Goal: Task Accomplishment & Management: Use online tool/utility

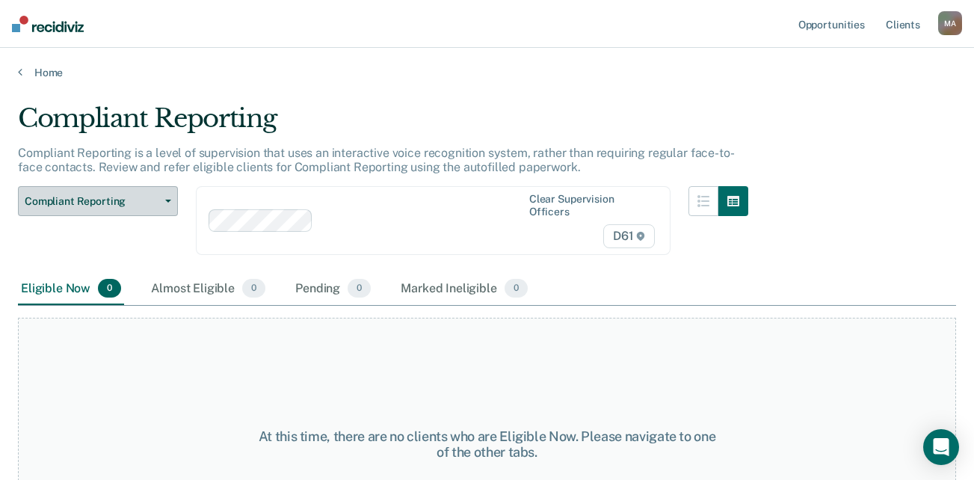
click at [151, 203] on span "Compliant Reporting" at bounding box center [92, 201] width 135 height 13
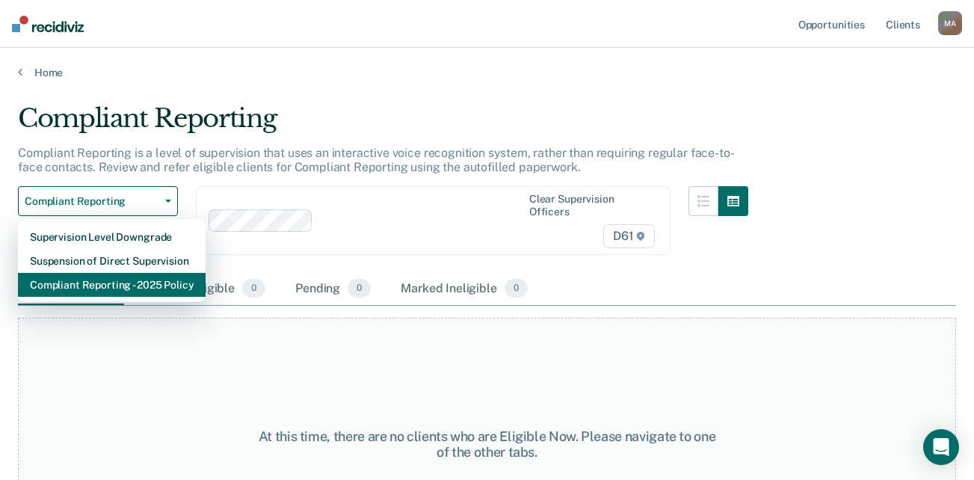
click at [136, 286] on div "Compliant Reporting - 2025 Policy" at bounding box center [112, 285] width 164 height 24
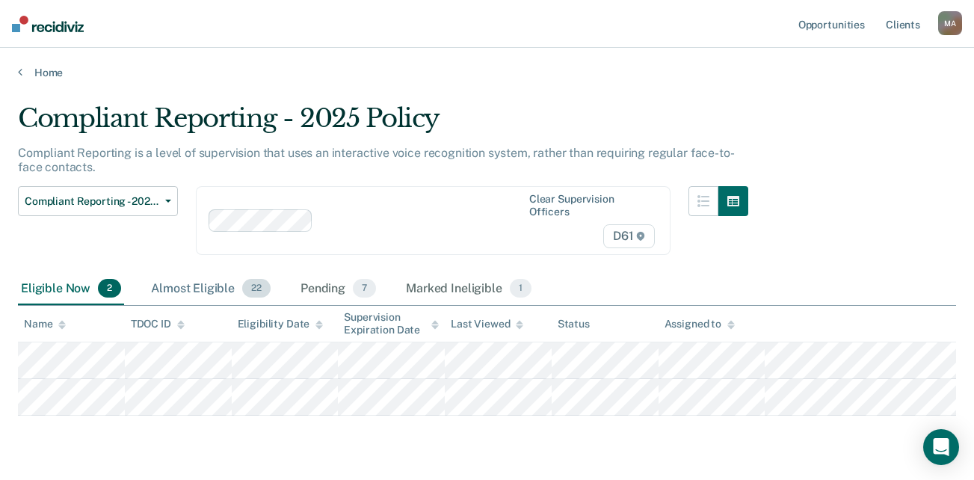
click at [213, 291] on div "Almost Eligible 22" at bounding box center [211, 289] width 126 height 33
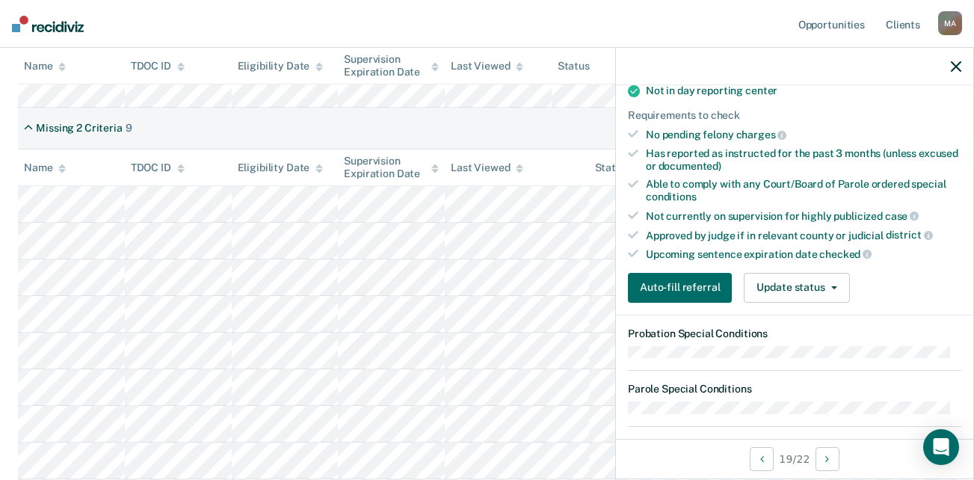
scroll to position [312, 0]
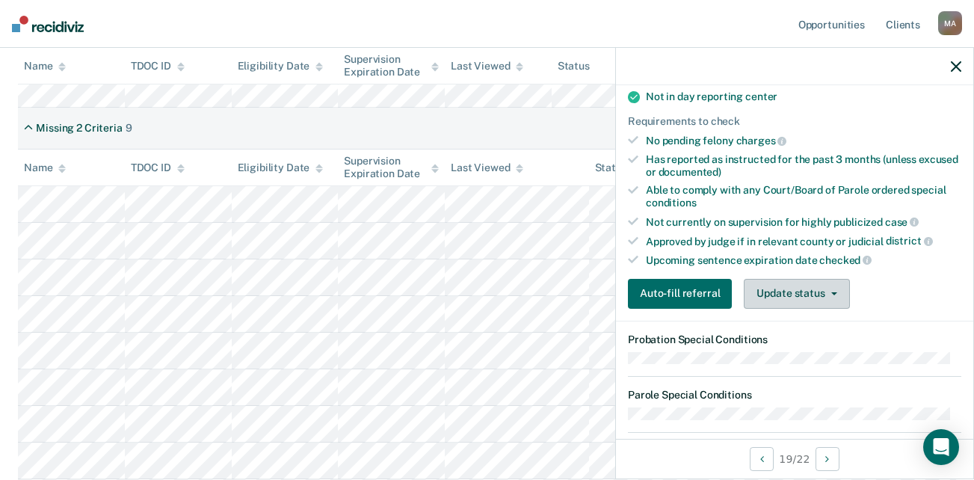
click at [802, 297] on button "Update status" at bounding box center [796, 294] width 105 height 30
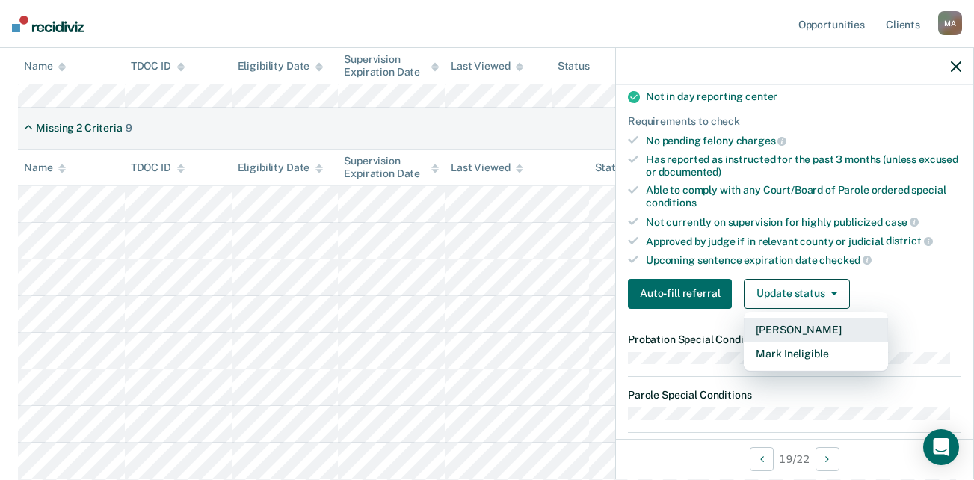
click at [795, 331] on button "[PERSON_NAME]" at bounding box center [816, 330] width 144 height 24
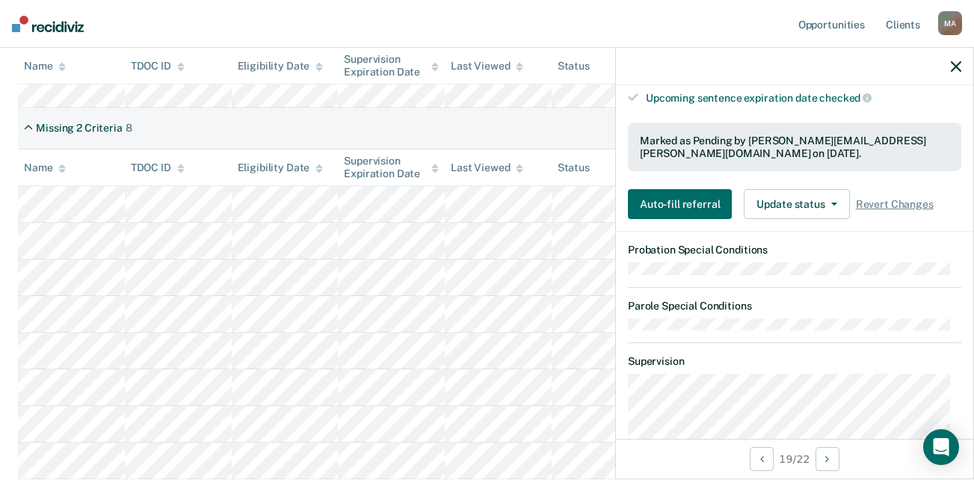
scroll to position [573, 0]
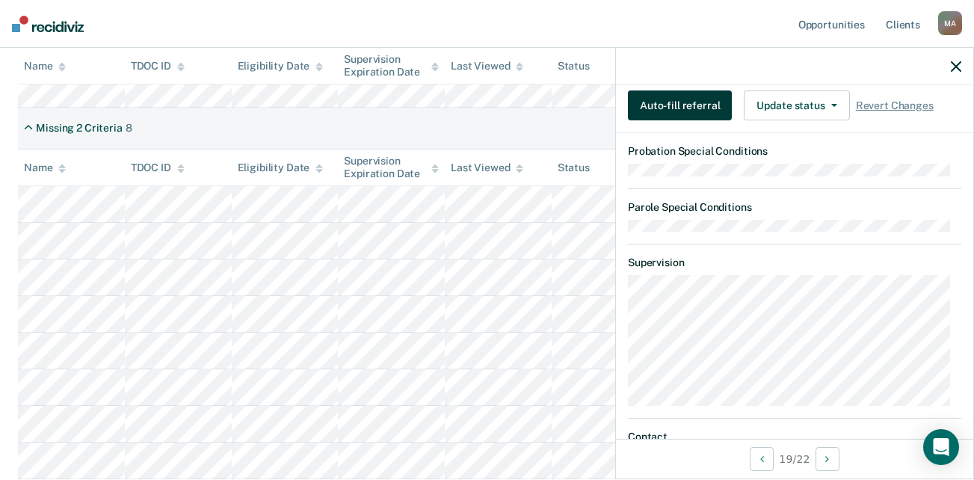
click at [683, 105] on button "Auto-fill referral" at bounding box center [680, 105] width 104 height 30
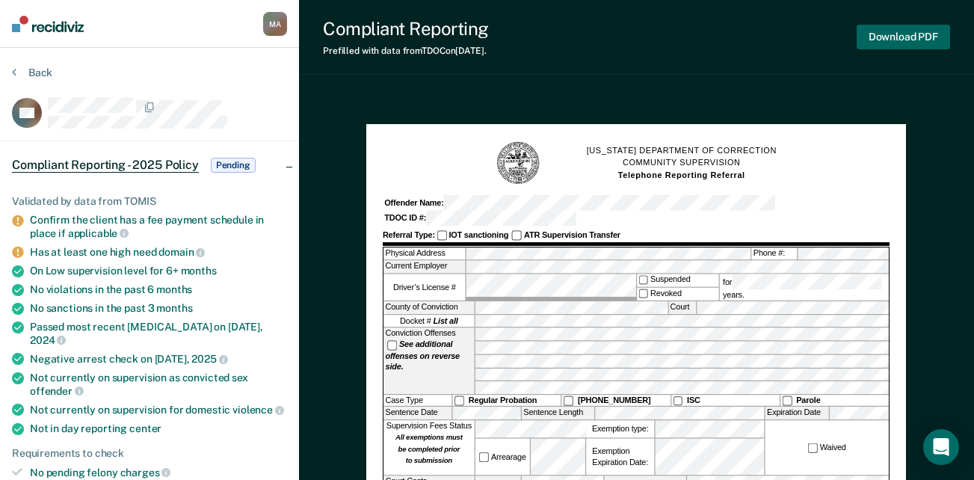
click at [912, 41] on button "Download PDF" at bounding box center [903, 37] width 93 height 25
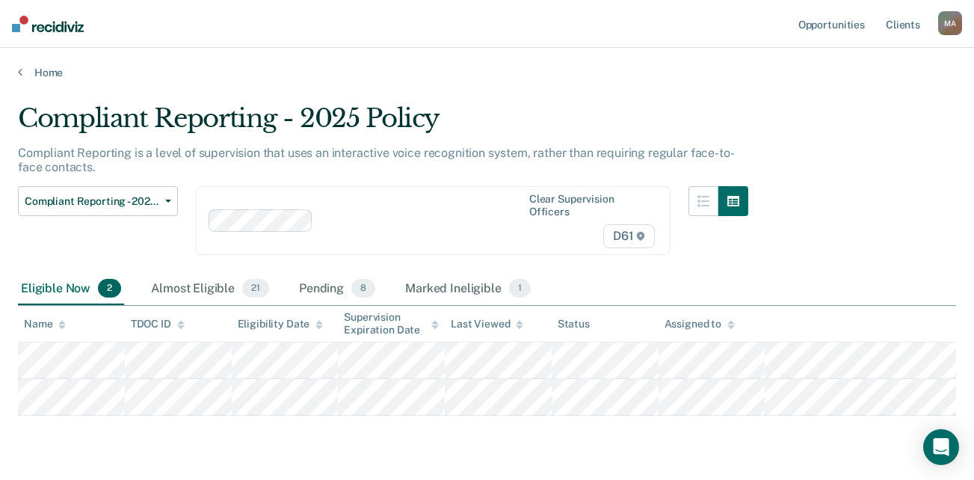
scroll to position [43, 0]
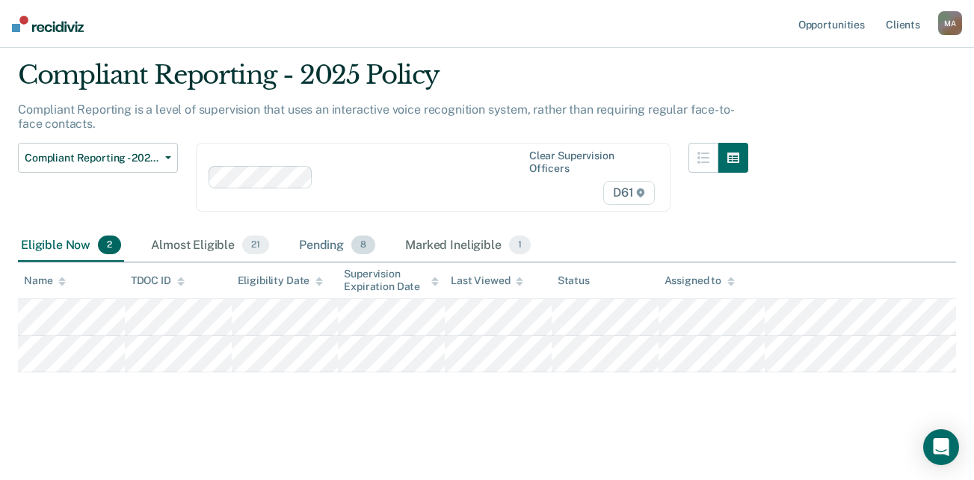
click at [321, 240] on div "Pending 8" at bounding box center [337, 245] width 82 height 33
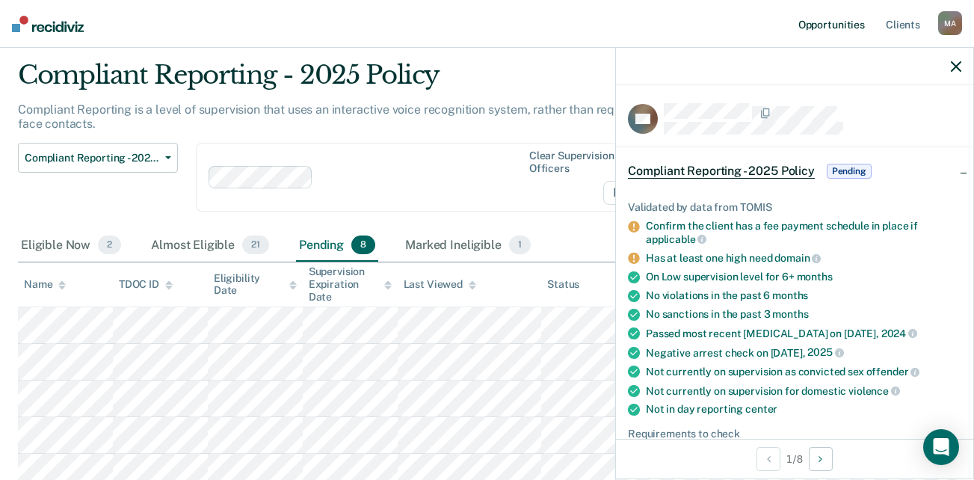
scroll to position [0, 0]
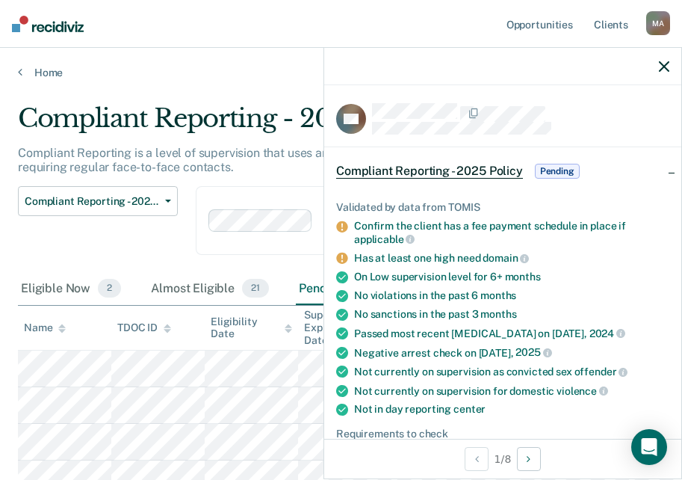
click at [211, 120] on div "Compliant Reporting - 2025 Policy" at bounding box center [325, 124] width 614 height 43
click at [670, 64] on div at bounding box center [502, 66] width 357 height 37
click at [667, 67] on icon "button" at bounding box center [664, 66] width 10 height 10
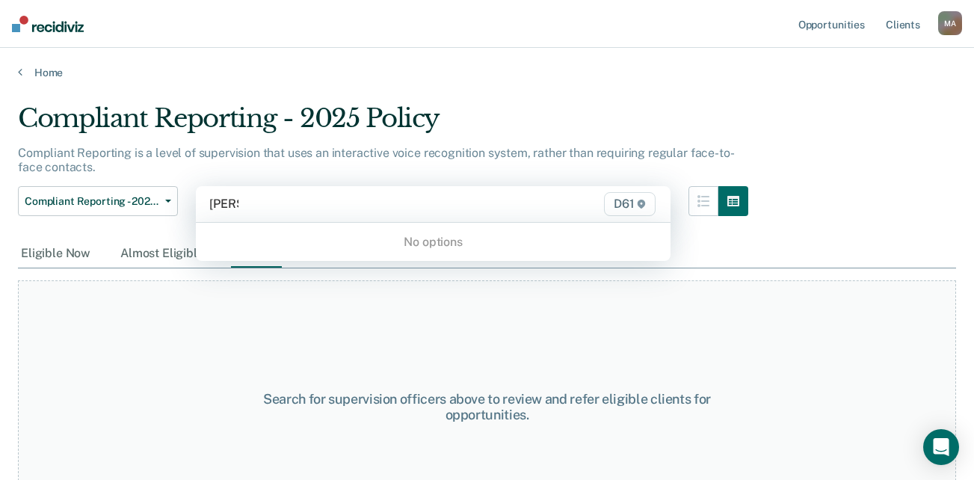
type input "[PERSON_NAME]"
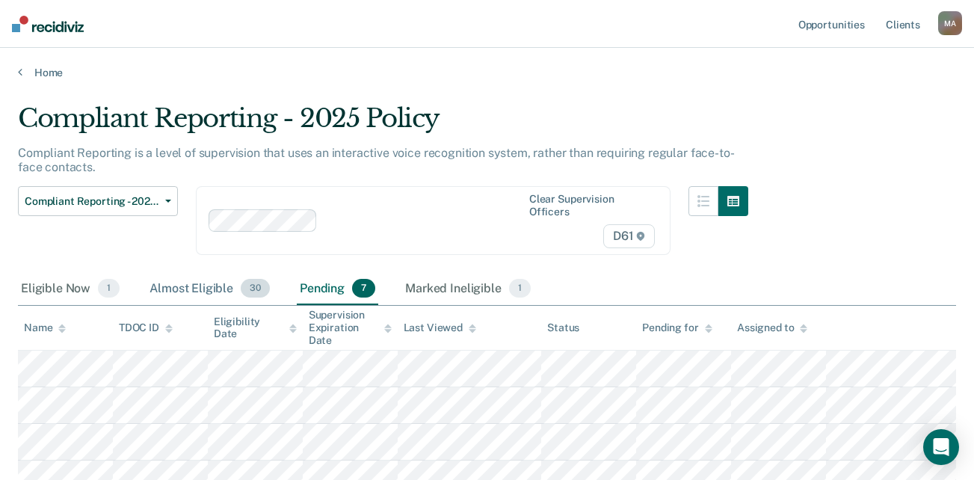
click at [214, 286] on div "Almost Eligible 30" at bounding box center [210, 289] width 126 height 33
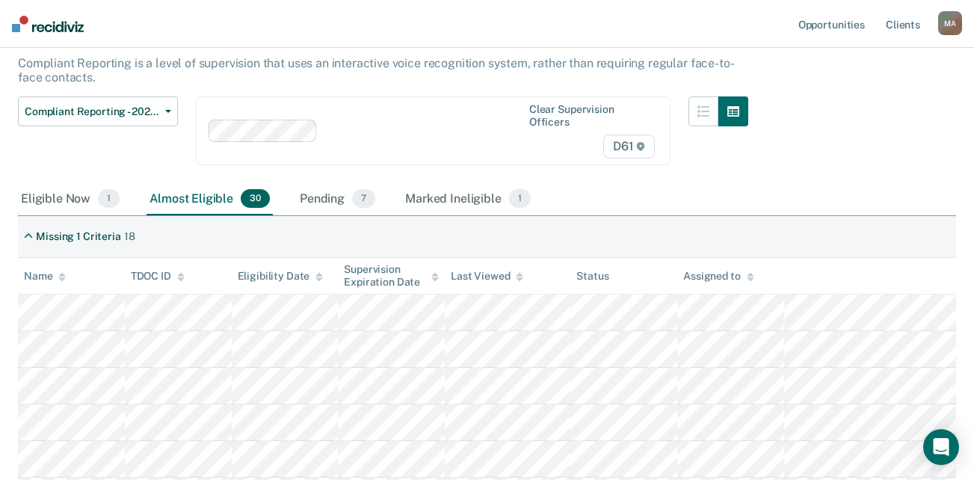
scroll to position [106, 0]
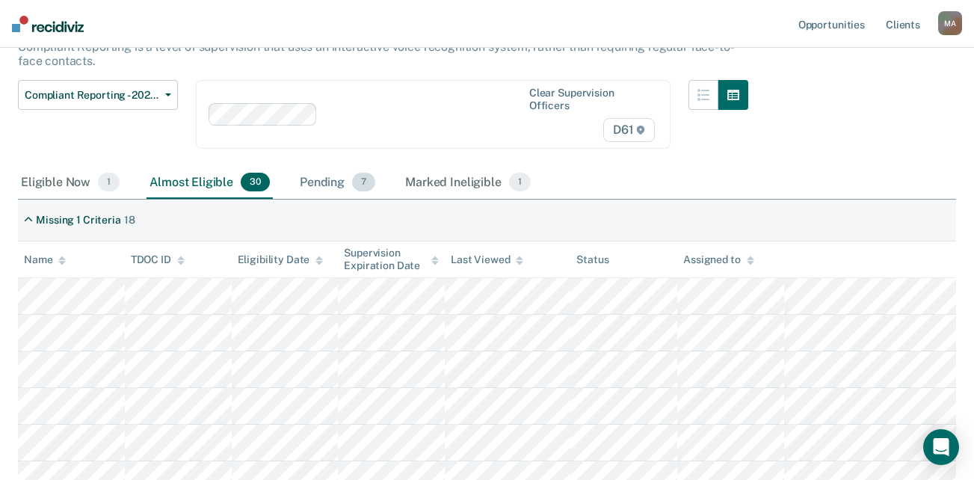
click at [353, 184] on span "7" at bounding box center [363, 182] width 23 height 19
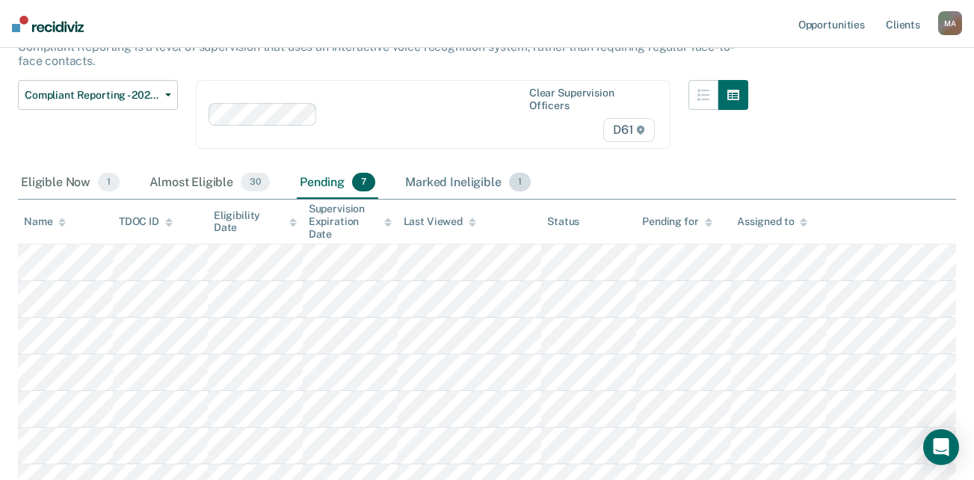
click at [485, 186] on div "Marked Ineligible 1" at bounding box center [468, 183] width 132 height 33
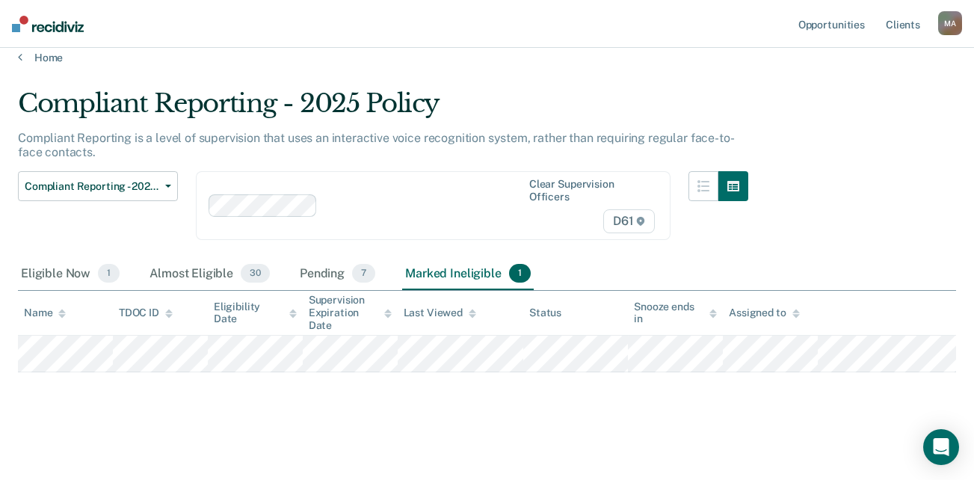
scroll to position [15, 0]
click at [326, 271] on div "Pending 7" at bounding box center [337, 274] width 81 height 33
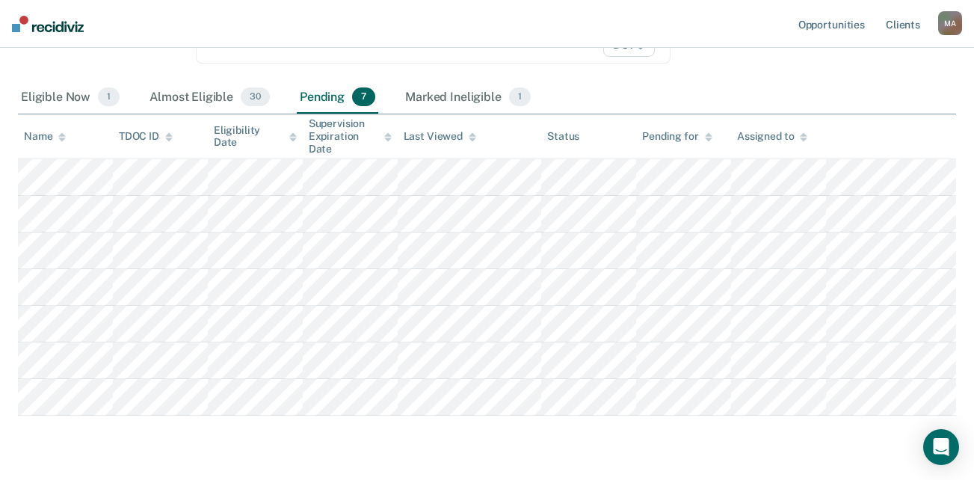
scroll to position [190, 0]
click at [64, 100] on div "Eligible Now 1" at bounding box center [70, 99] width 105 height 33
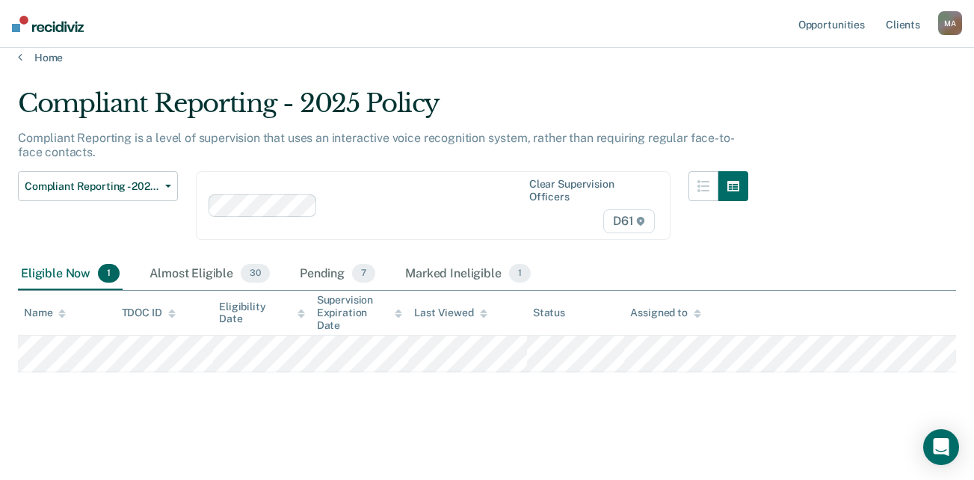
scroll to position [7, 0]
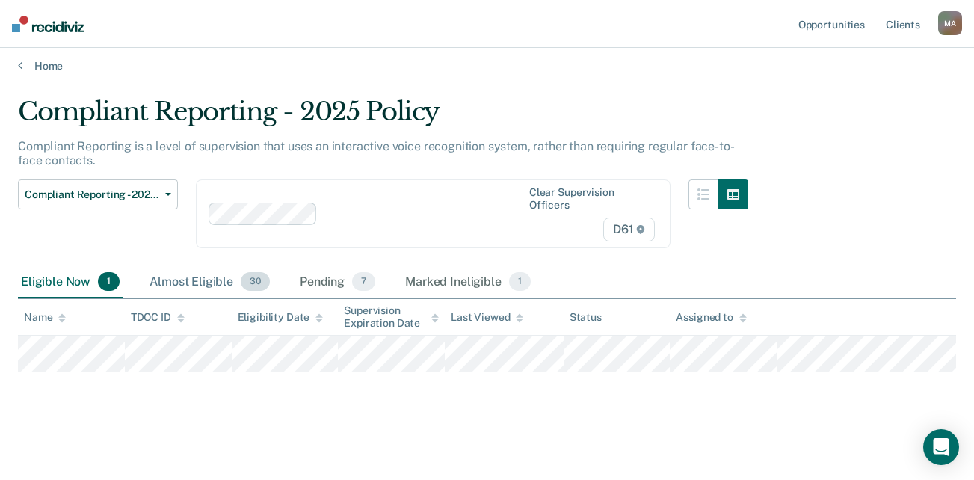
click at [216, 280] on div "Almost Eligible 30" at bounding box center [210, 282] width 126 height 33
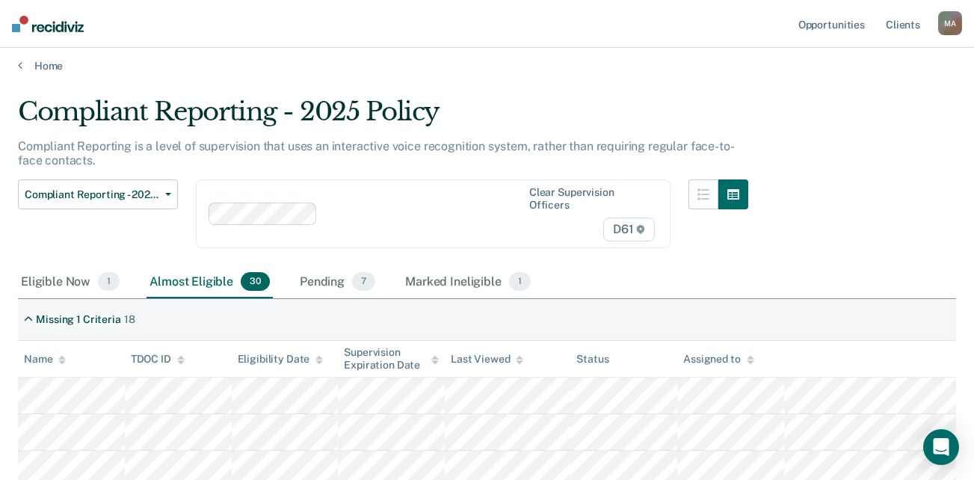
click at [360, 222] on div "Clear supervision officers D61" at bounding box center [433, 213] width 475 height 69
click at [323, 284] on div "Pending 1" at bounding box center [337, 282] width 80 height 33
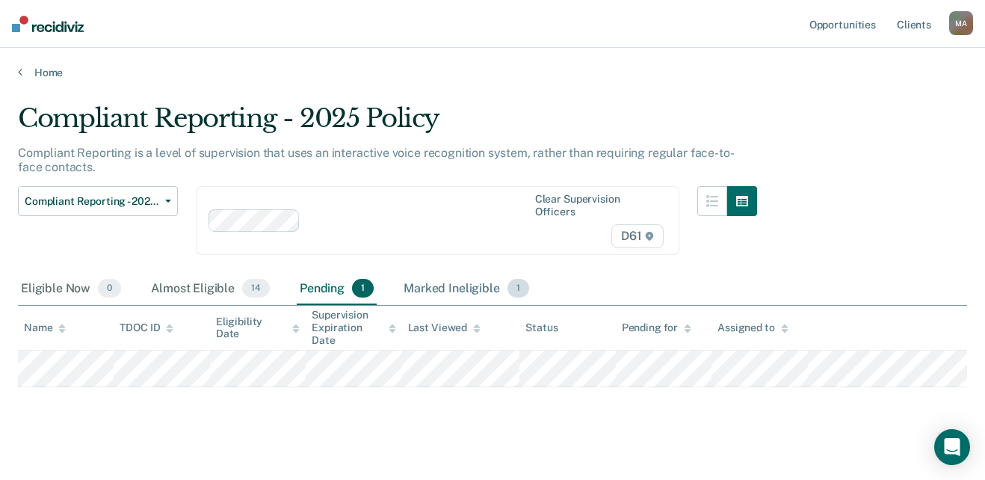
click at [432, 292] on div "Marked Ineligible 1" at bounding box center [467, 289] width 132 height 33
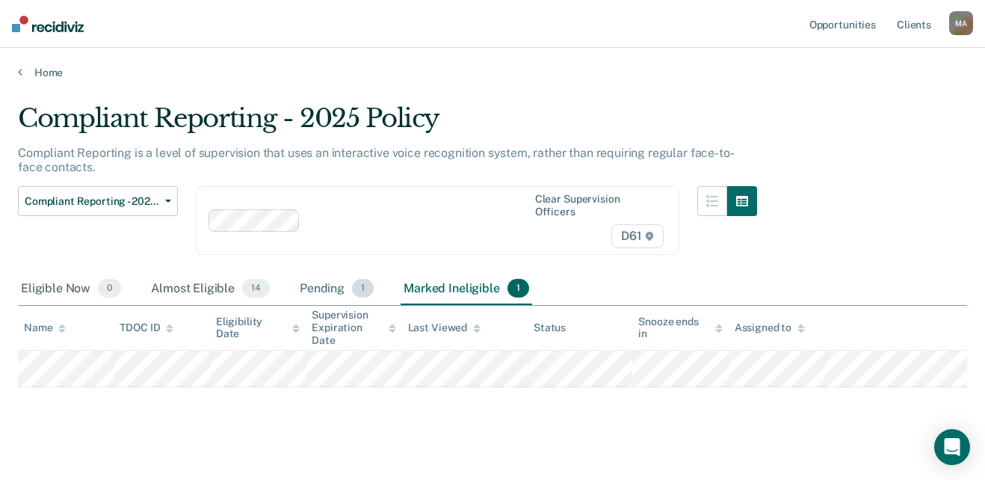
click at [337, 291] on div "Pending 1" at bounding box center [337, 289] width 80 height 33
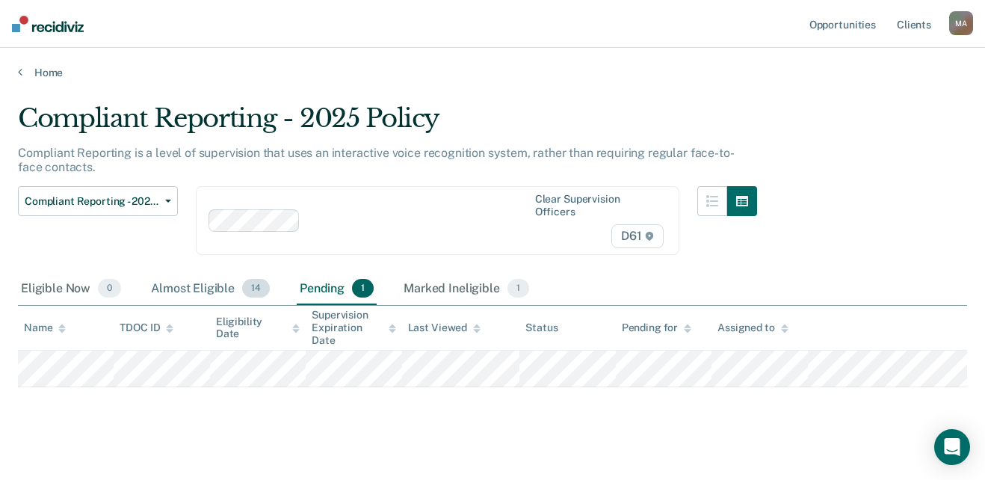
click at [195, 290] on div "Almost Eligible 14" at bounding box center [210, 289] width 125 height 33
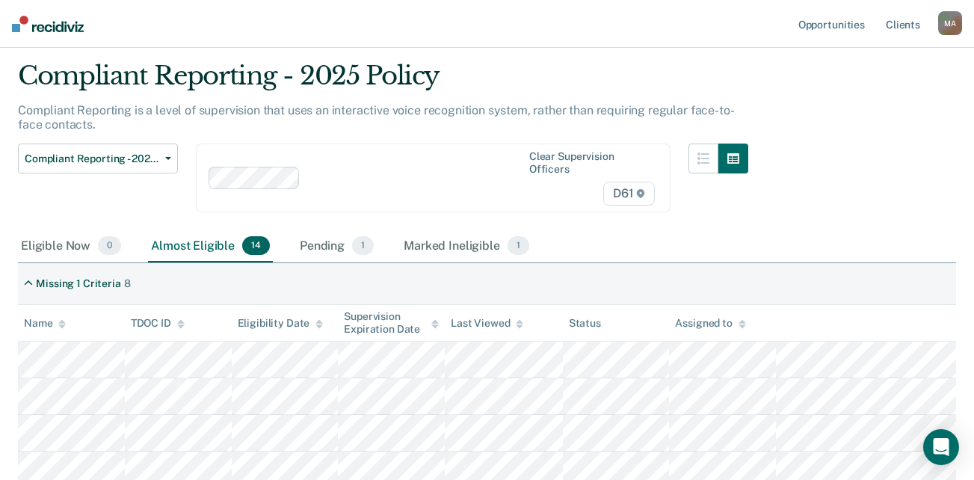
scroll to position [8, 0]
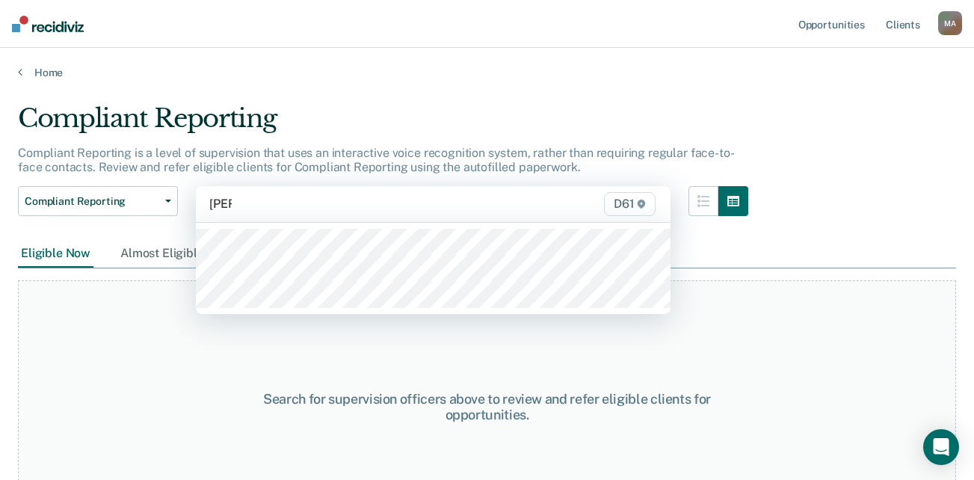
type input "[PERSON_NAME]"
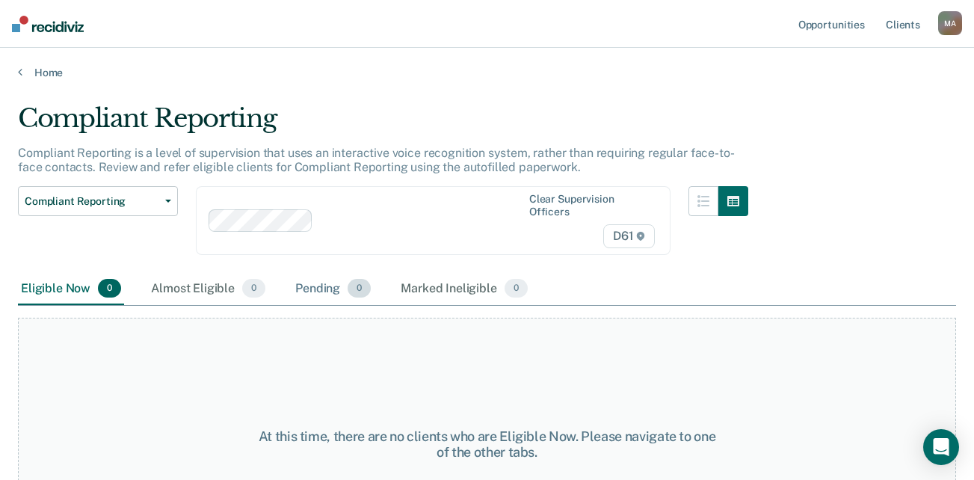
click at [324, 294] on div "Pending 0" at bounding box center [332, 289] width 81 height 33
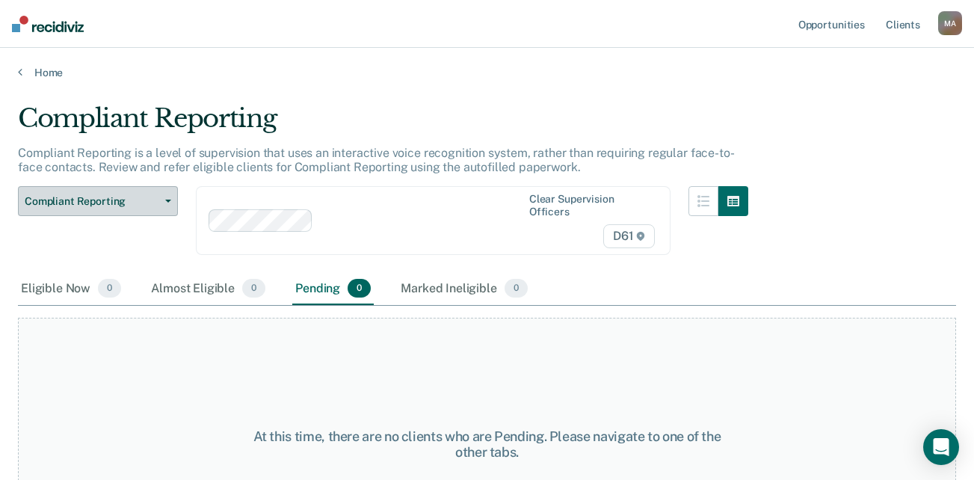
click at [167, 193] on button "Compliant Reporting" at bounding box center [98, 201] width 160 height 30
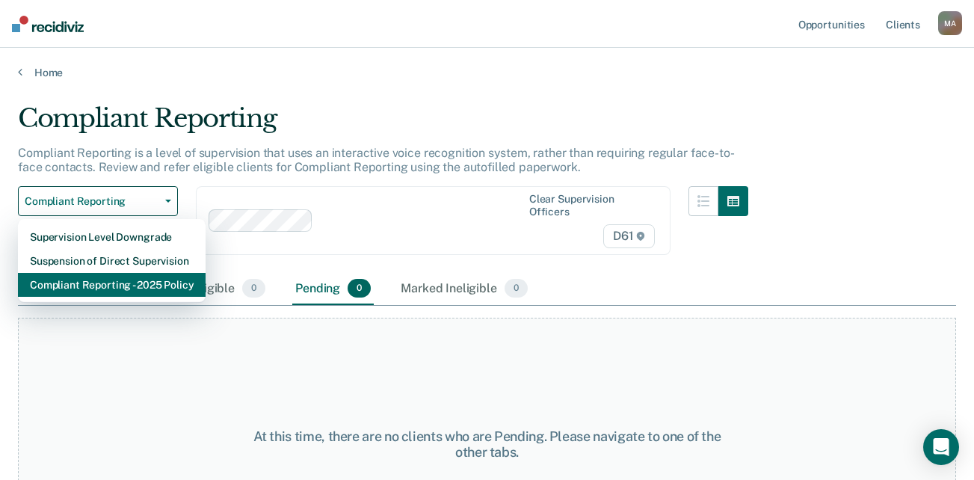
click at [151, 279] on div "Compliant Reporting - 2025 Policy" at bounding box center [112, 285] width 164 height 24
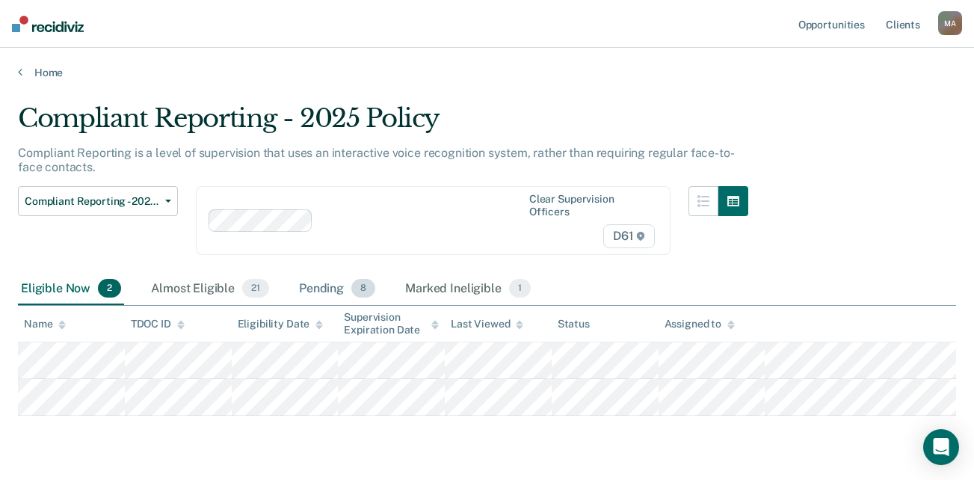
click at [327, 281] on div "Pending 8" at bounding box center [337, 289] width 82 height 33
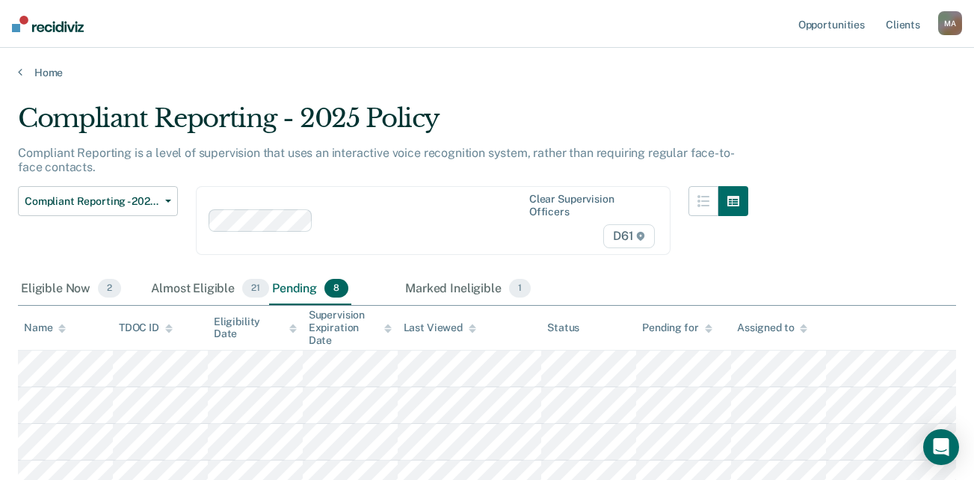
drag, startPoint x: 327, startPoint y: 281, endPoint x: 298, endPoint y: 315, distance: 44.5
click at [298, 315] on div "Compliant Reporting - 2025 Policy Compliant Reporting is a level of supervision…" at bounding box center [487, 371] width 938 height 536
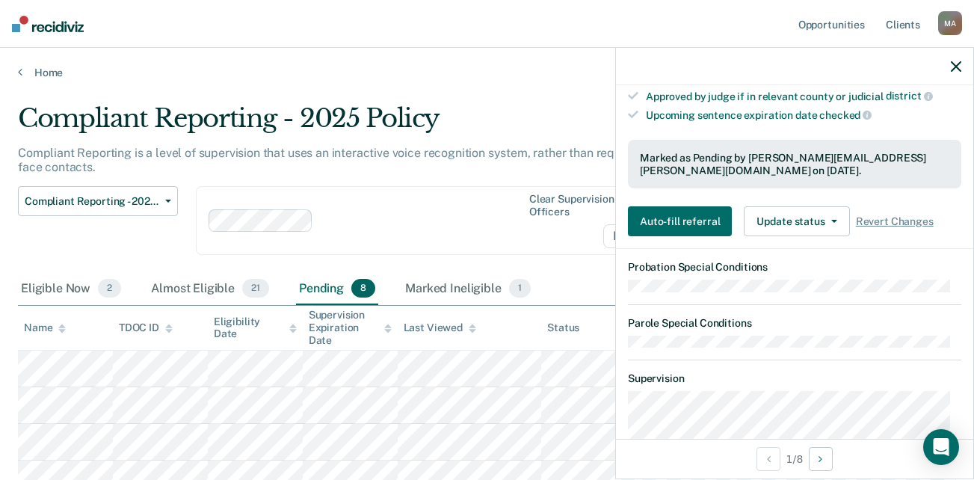
scroll to position [467, 0]
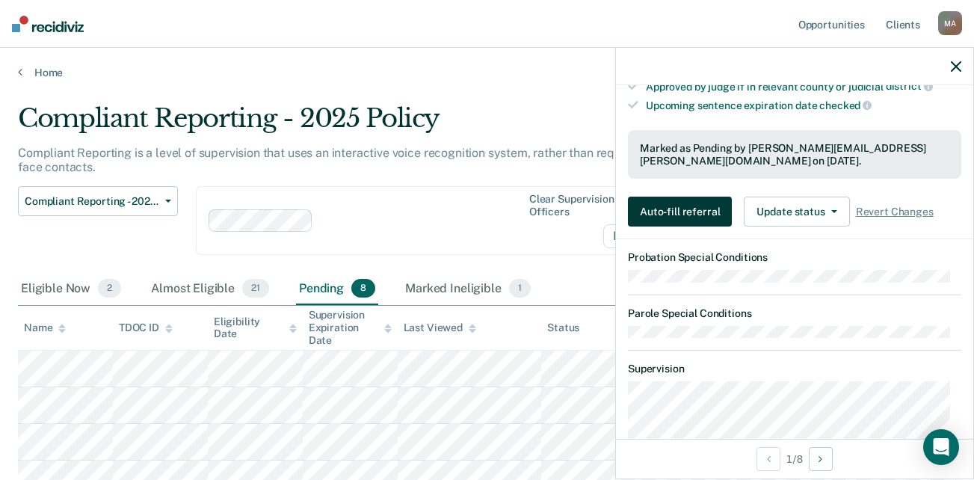
click at [694, 209] on button "Auto-fill referral" at bounding box center [680, 212] width 104 height 30
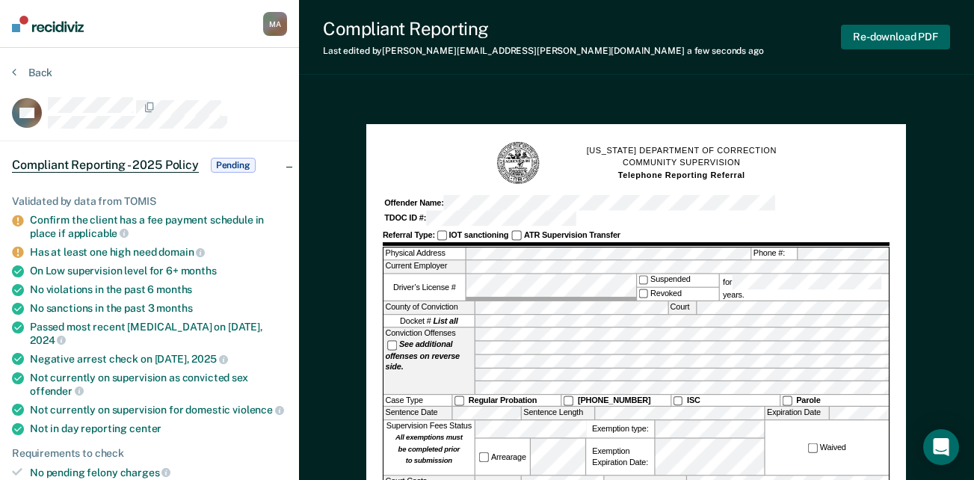
click at [920, 44] on button "Re-download PDF" at bounding box center [895, 37] width 109 height 25
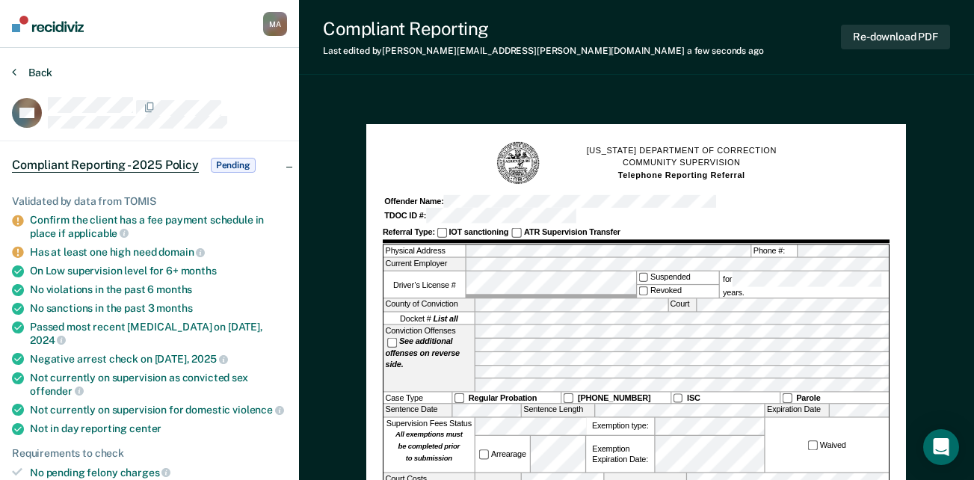
click at [14, 73] on icon at bounding box center [14, 72] width 4 height 12
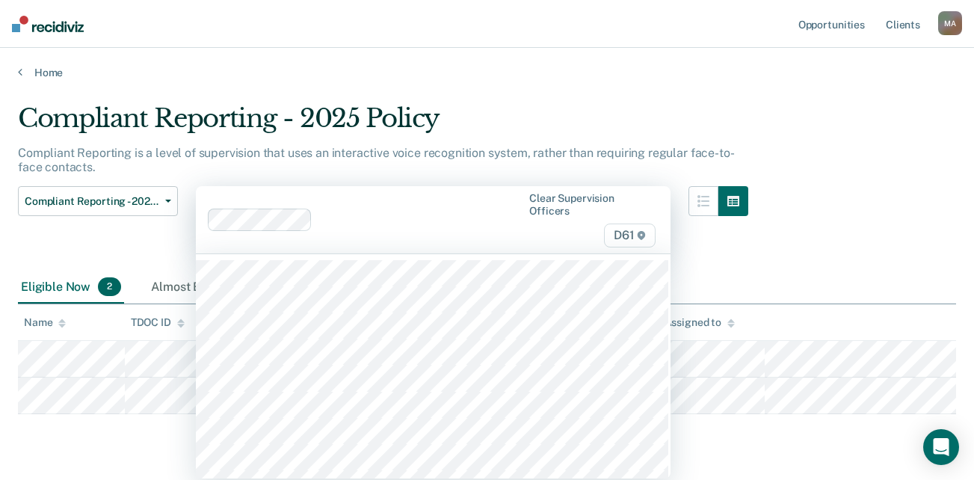
click at [354, 219] on div at bounding box center [420, 219] width 204 height 17
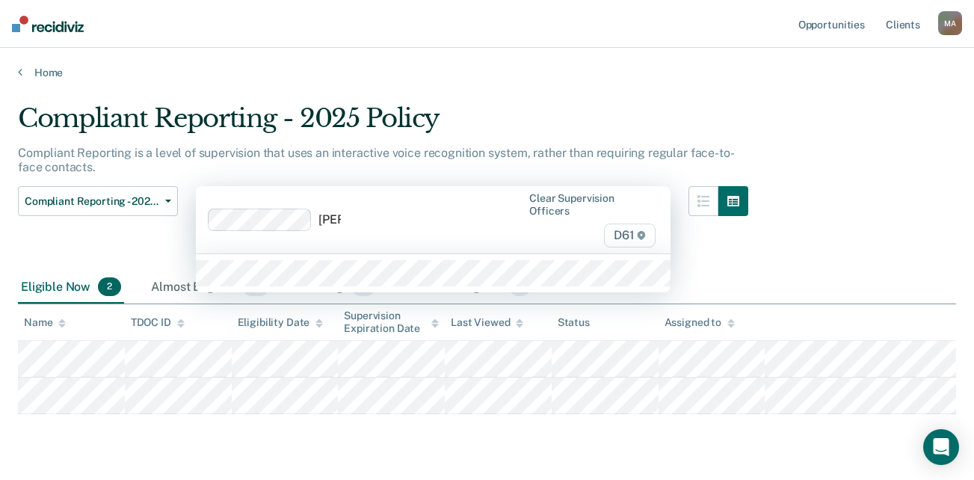
type input "[PERSON_NAME]"
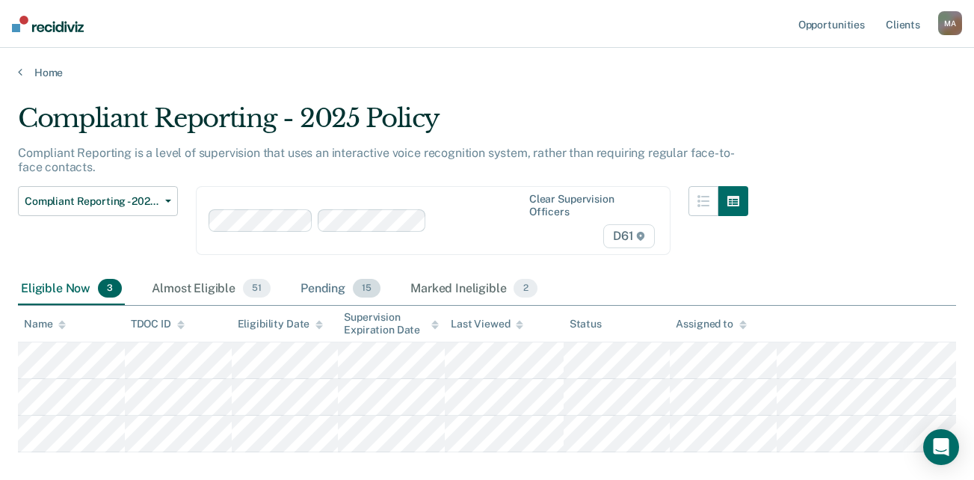
click at [327, 284] on div "Pending 15" at bounding box center [340, 289] width 86 height 33
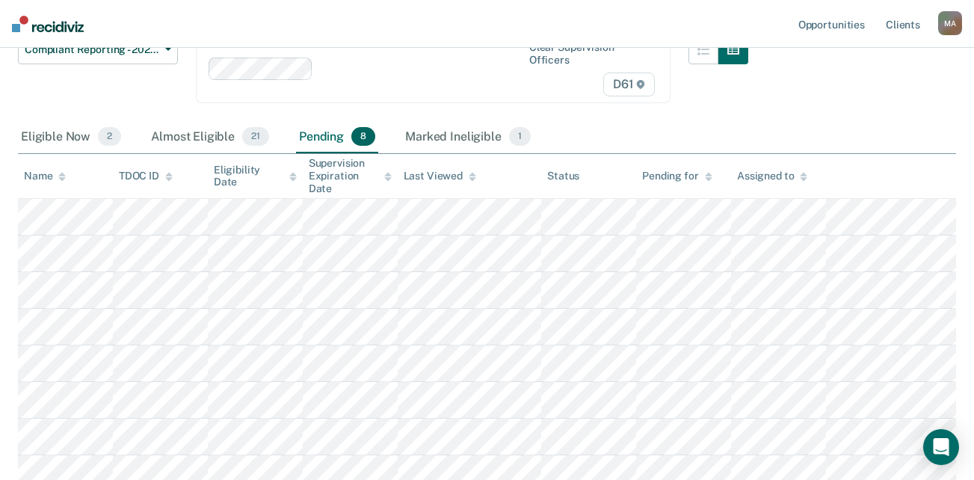
scroll to position [150, 0]
click at [194, 141] on div "Almost Eligible 21" at bounding box center [210, 139] width 124 height 33
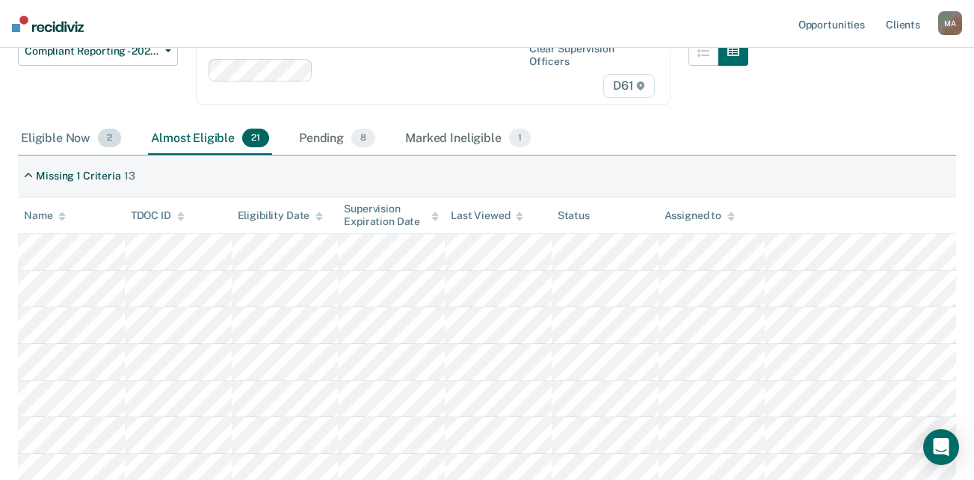
click at [87, 141] on div "Eligible Now 2" at bounding box center [71, 139] width 106 height 33
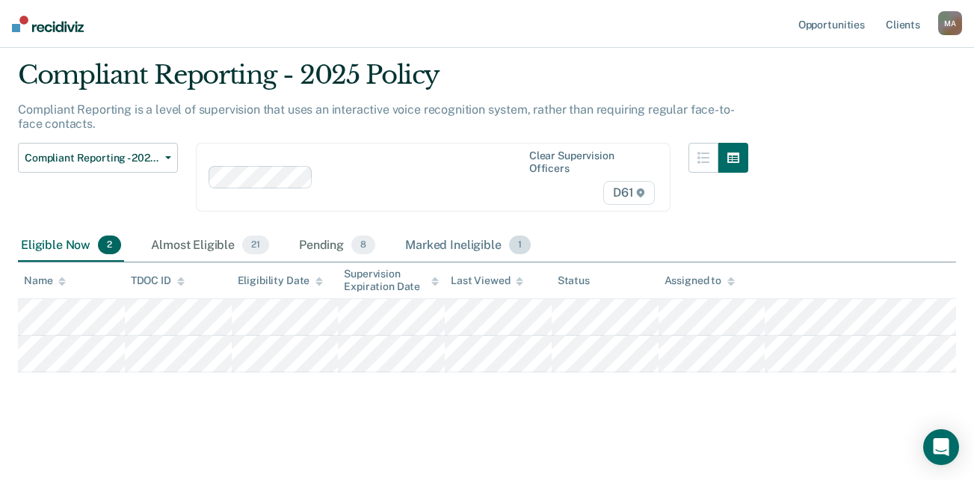
click at [442, 242] on div "Marked Ineligible 1" at bounding box center [468, 245] width 132 height 33
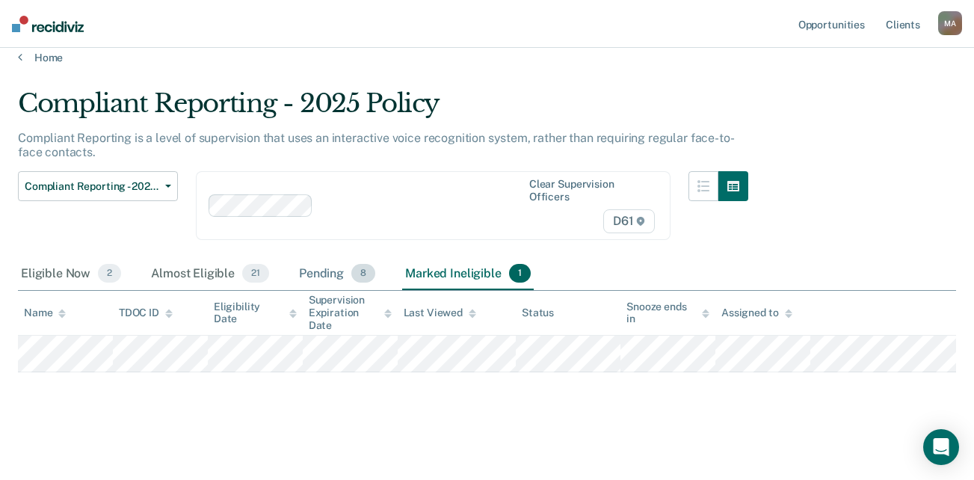
click at [338, 268] on div "Pending 8" at bounding box center [337, 274] width 82 height 33
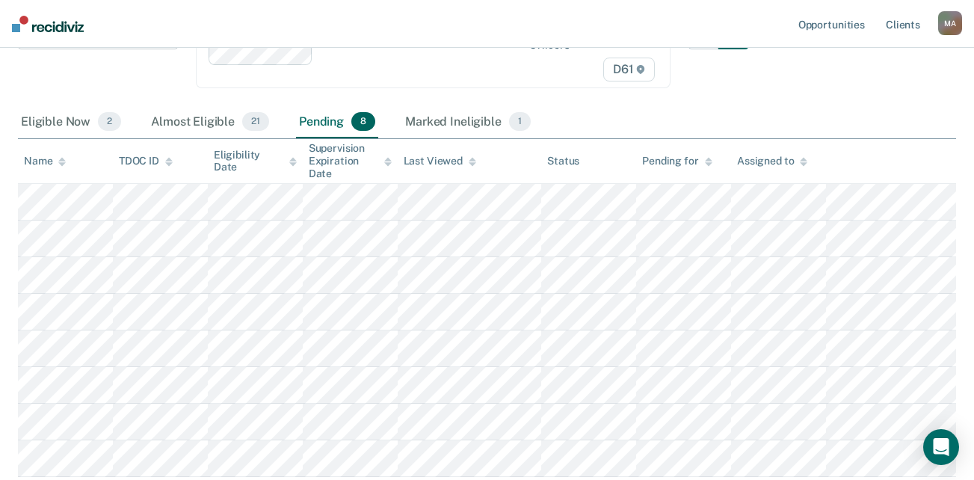
scroll to position [164, 0]
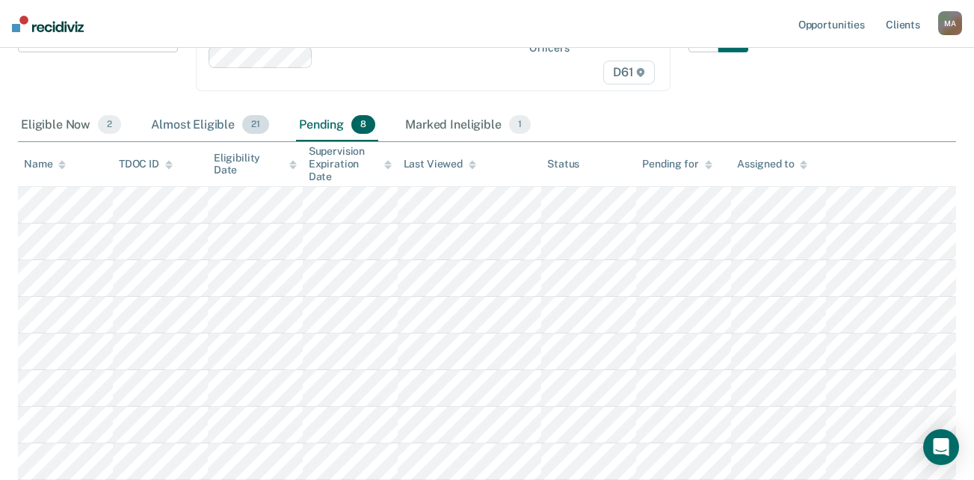
click at [191, 131] on div "Almost Eligible 21" at bounding box center [210, 125] width 124 height 33
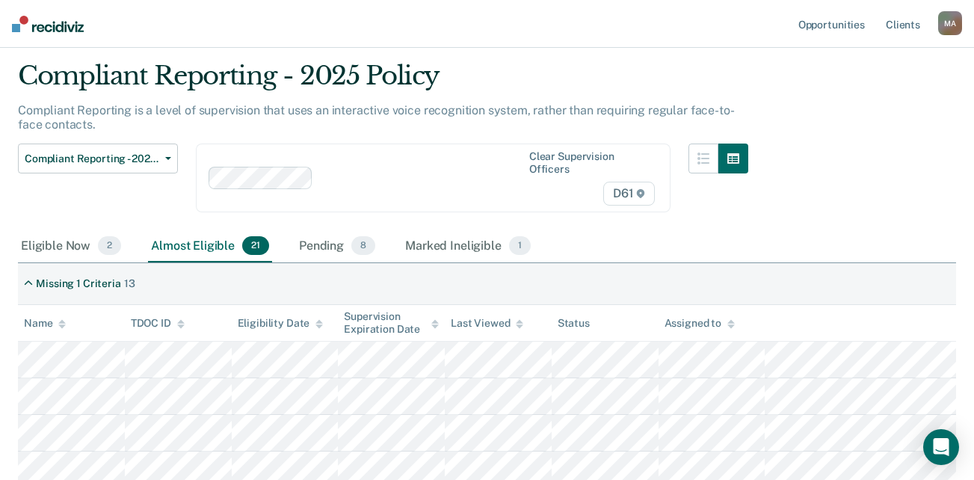
scroll to position [0, 0]
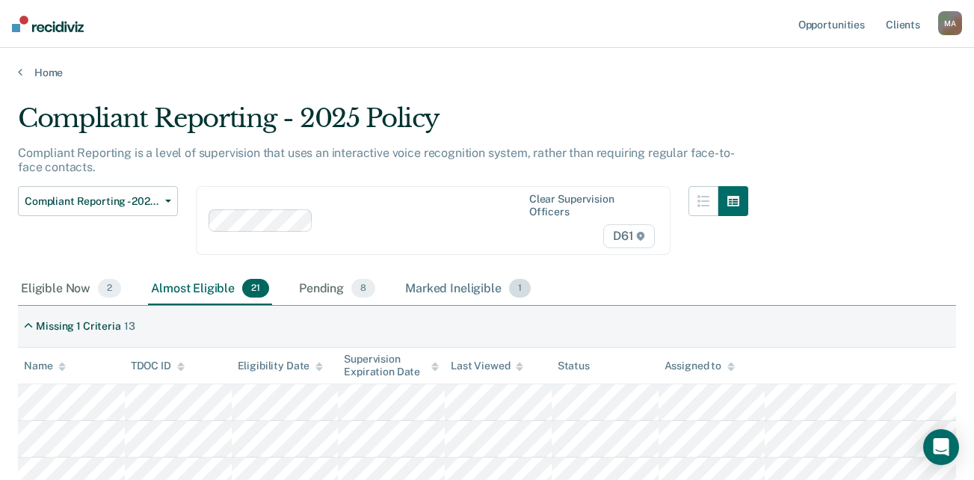
click at [462, 286] on div "Marked Ineligible 1" at bounding box center [468, 289] width 132 height 33
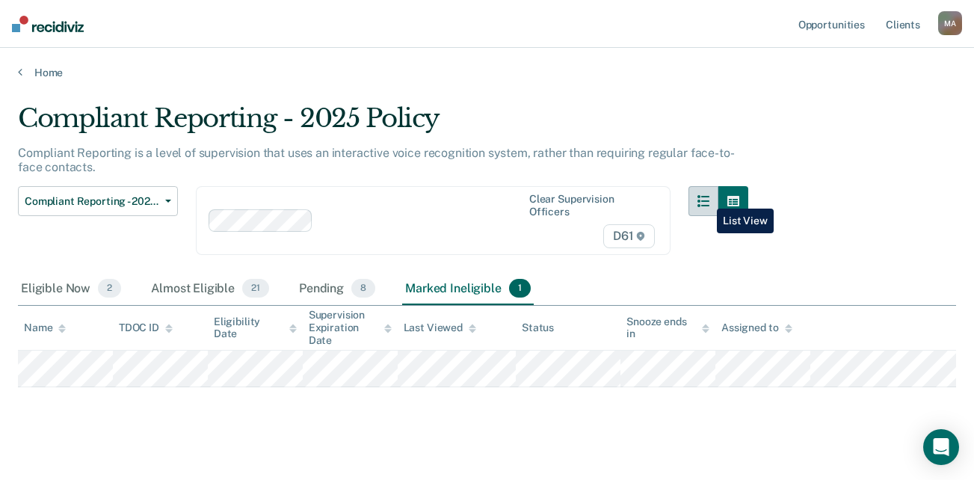
click at [706, 197] on icon "button" at bounding box center [703, 201] width 12 height 12
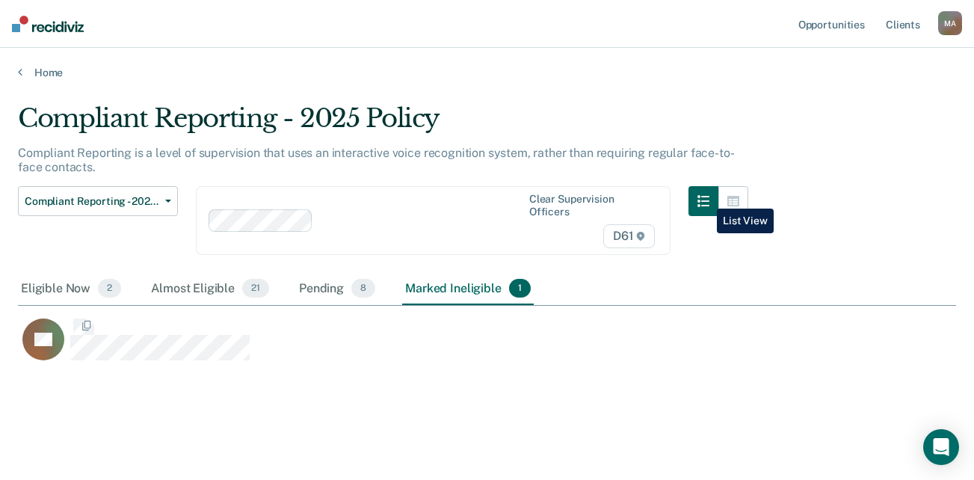
scroll to position [259, 927]
click at [335, 289] on div "Pending 8" at bounding box center [337, 289] width 82 height 33
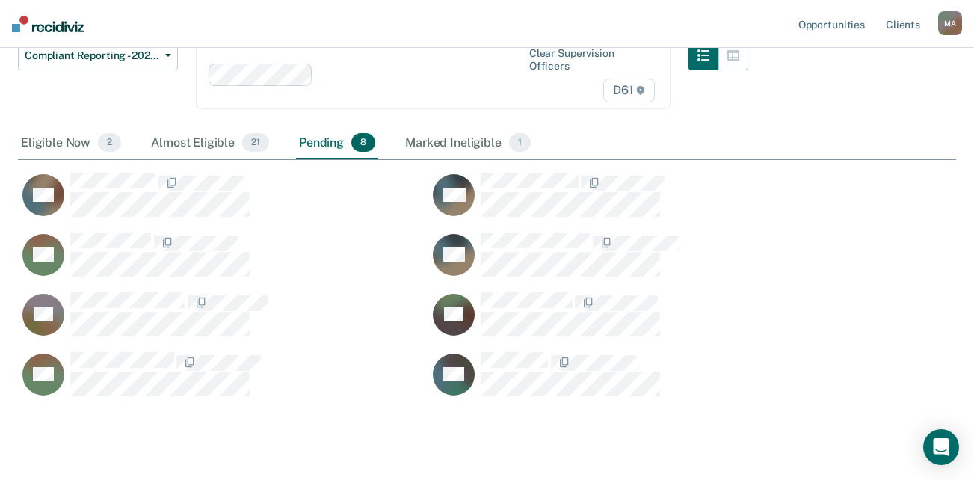
scroll to position [144, 0]
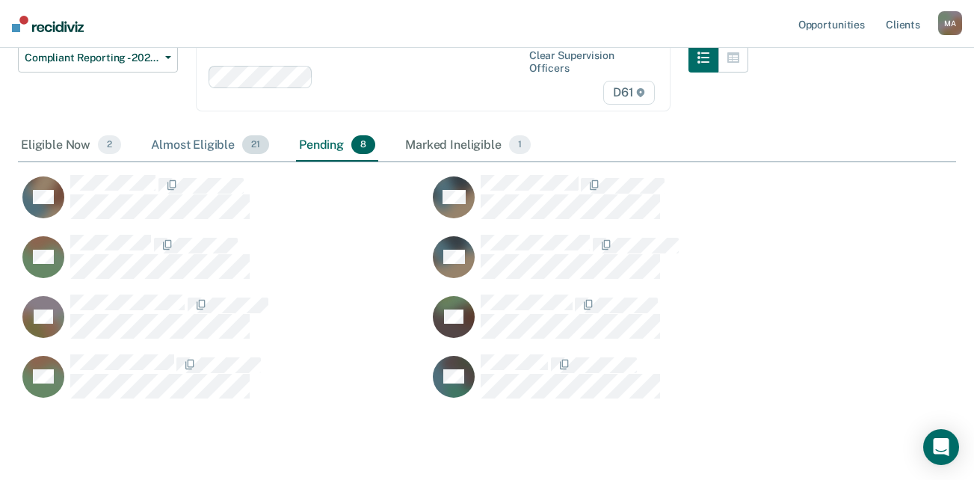
click at [225, 141] on div "Almost Eligible 21" at bounding box center [210, 145] width 124 height 33
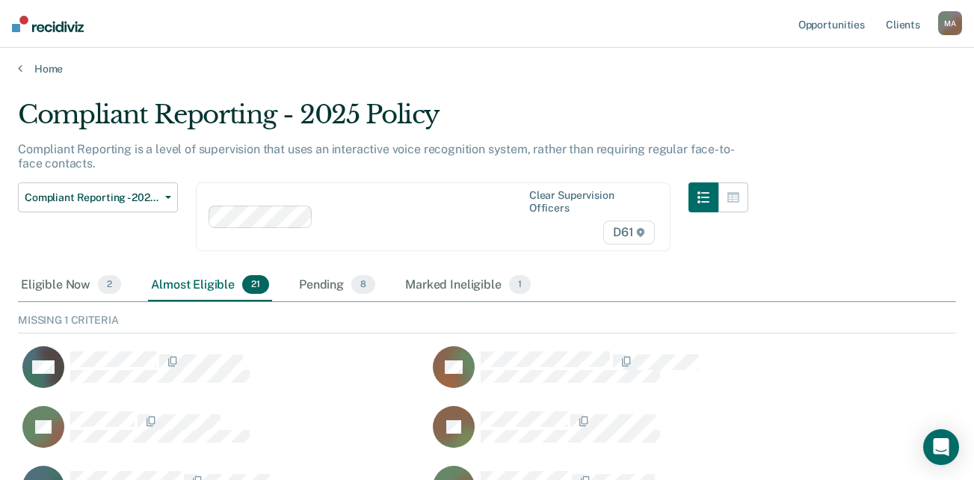
scroll to position [0, 0]
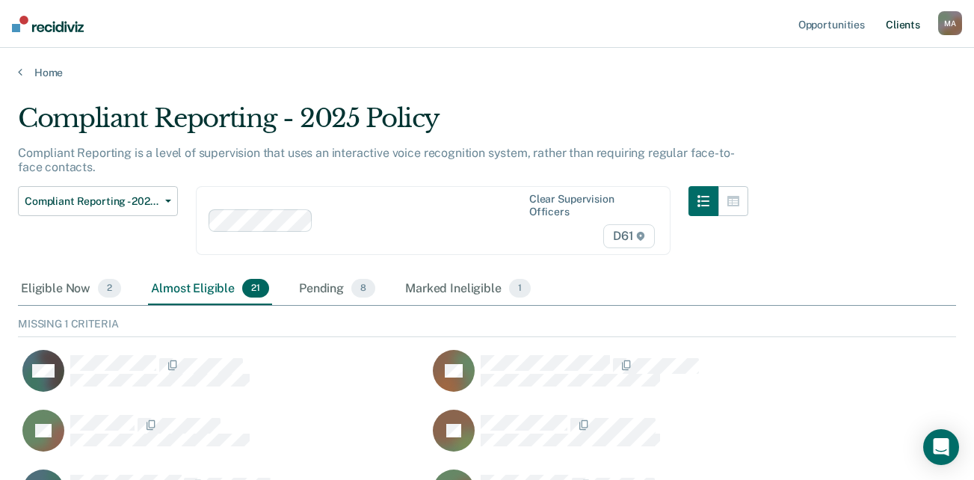
click at [908, 26] on link "Client s" at bounding box center [903, 24] width 40 height 48
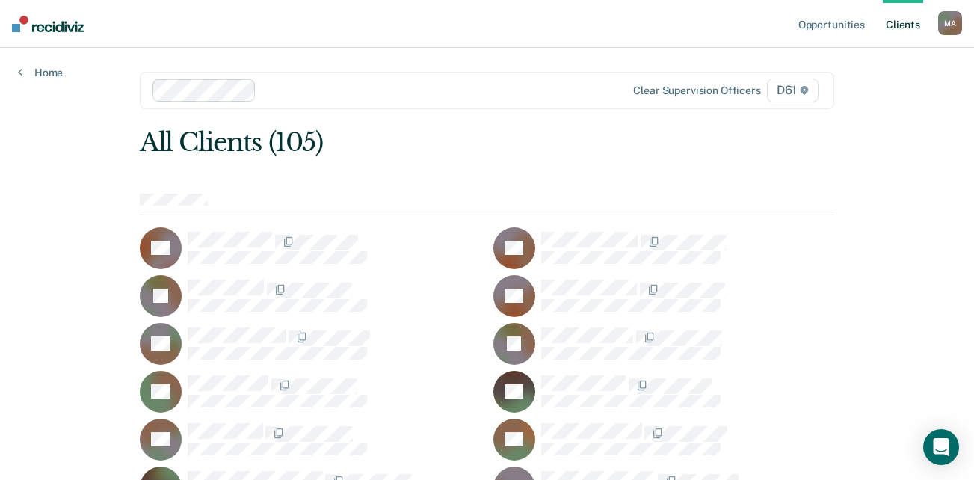
click at [426, 96] on div at bounding box center [440, 89] width 357 height 17
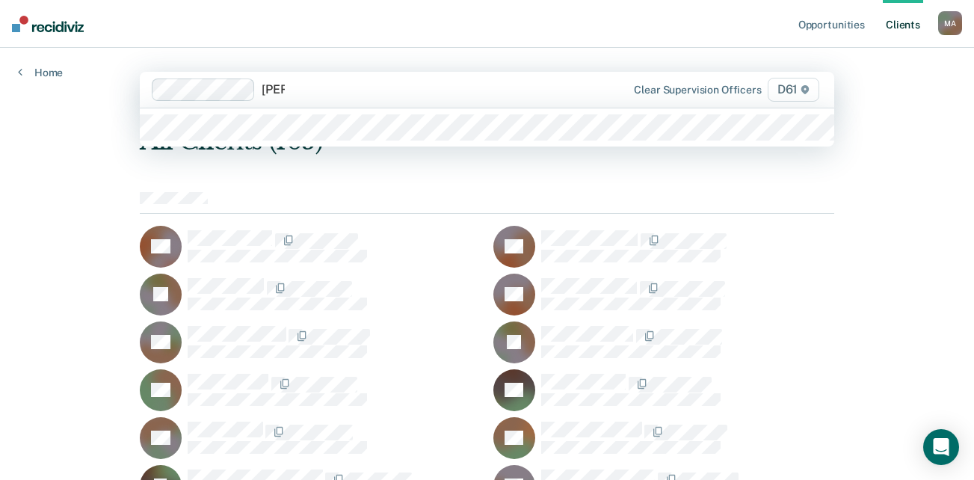
type input "[PERSON_NAME]"
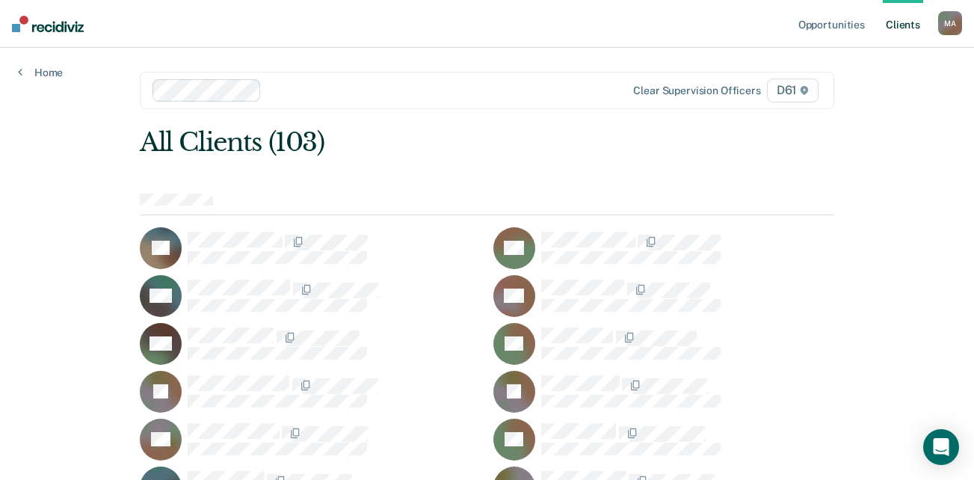
click at [315, 144] on div "All Clients (103)" at bounding box center [417, 142] width 555 height 31
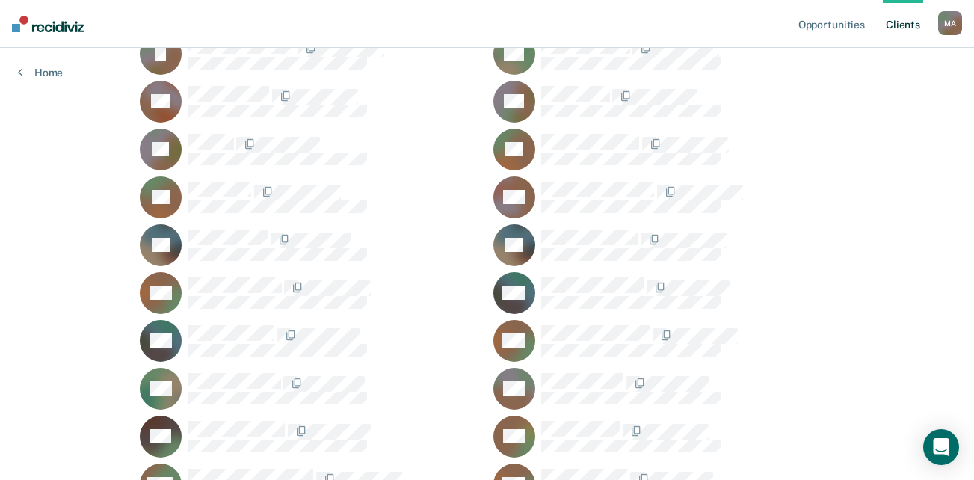
scroll to position [1197, 0]
